Goal: Information Seeking & Learning: Learn about a topic

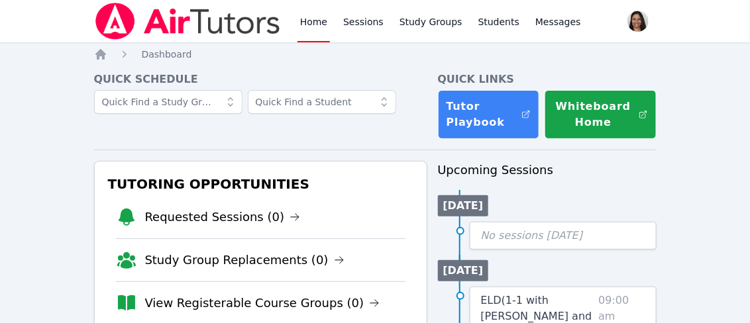
scroll to position [95, 0]
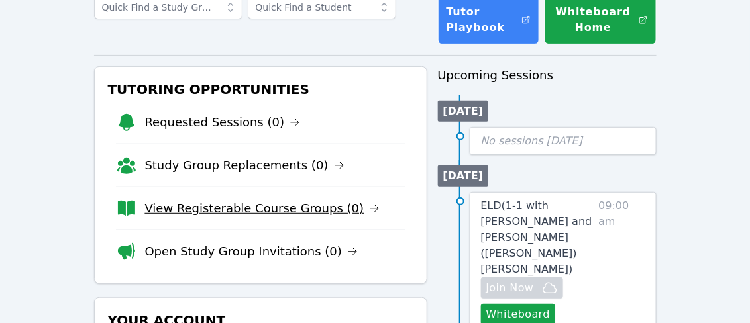
click at [294, 209] on link "View Registerable Course Groups (0)" at bounding box center [262, 208] width 235 height 19
